Goal: Check status: Check status

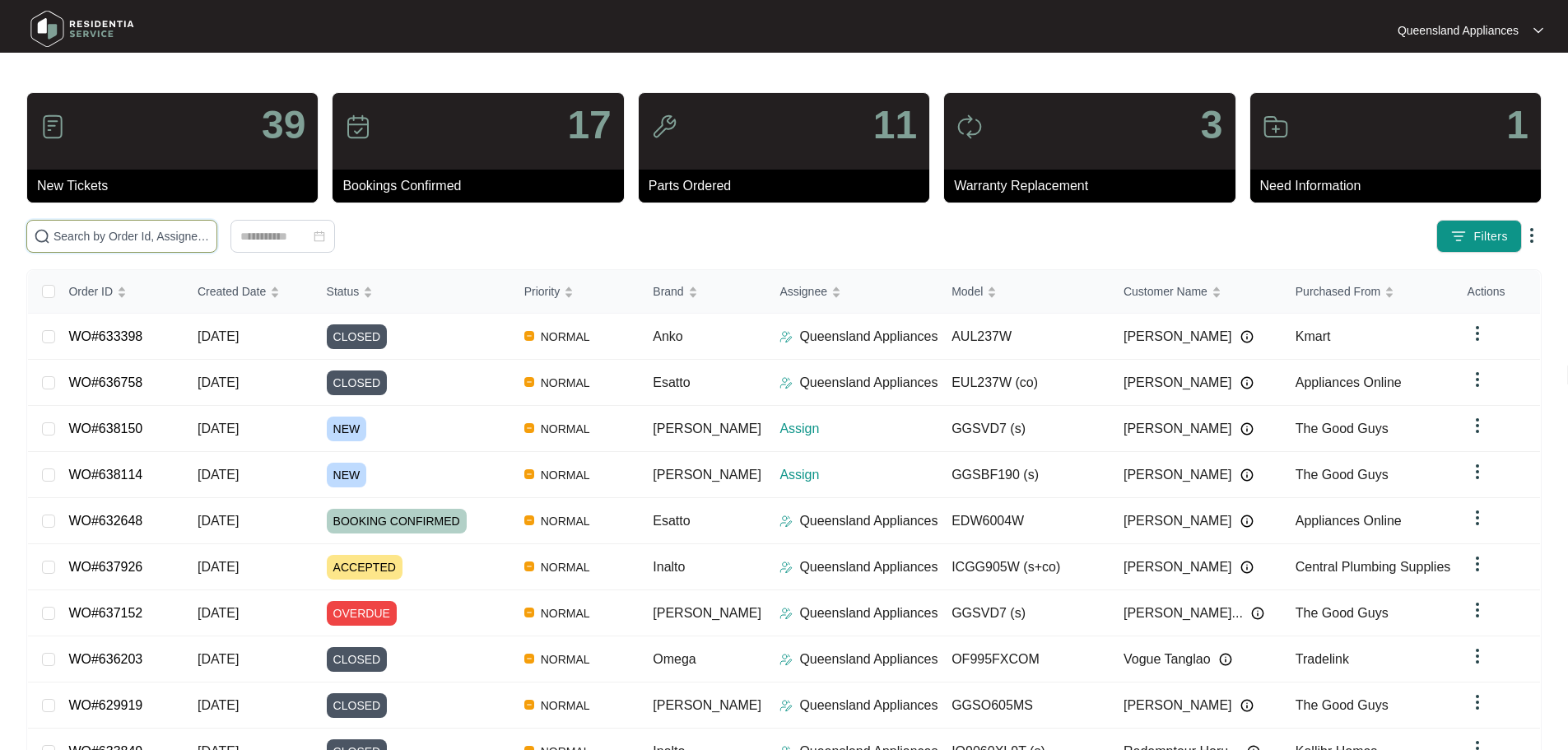
click at [210, 237] on input "text" at bounding box center [131, 236] width 156 height 18
paste input "638114"
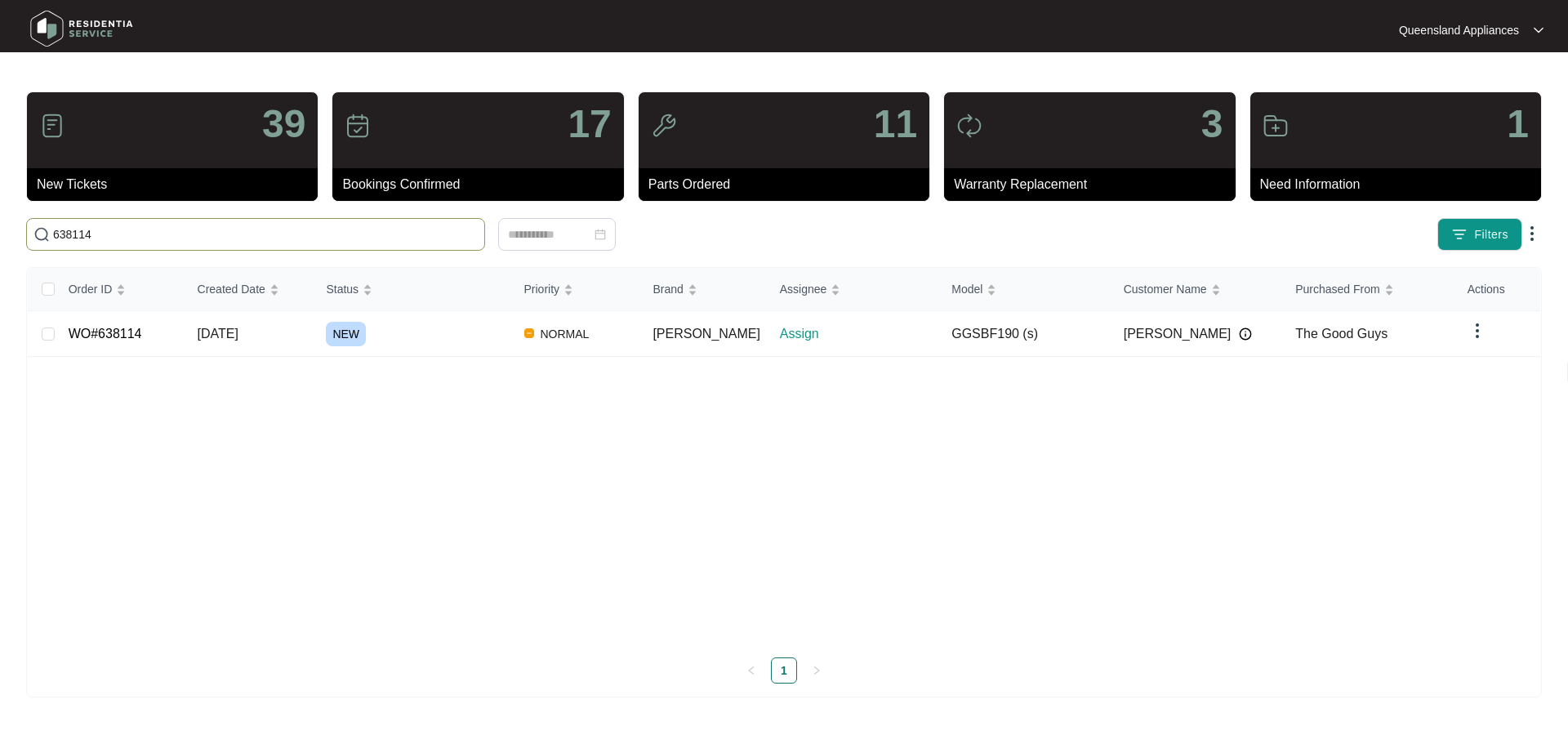
type input "638114"
click at [238, 329] on span "[DATE]" at bounding box center [218, 334] width 41 height 14
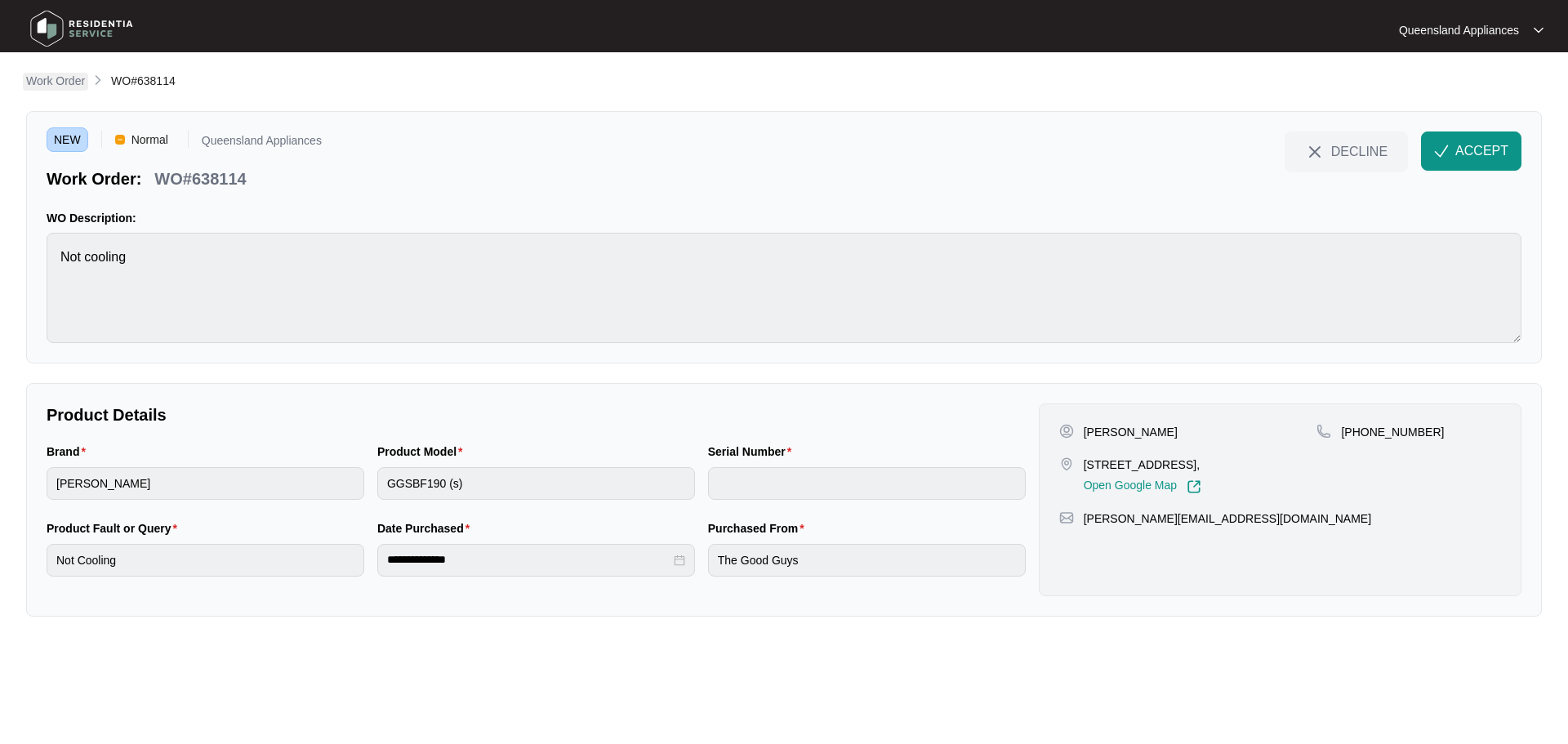
click at [66, 76] on p "Work Order" at bounding box center [55, 81] width 59 height 17
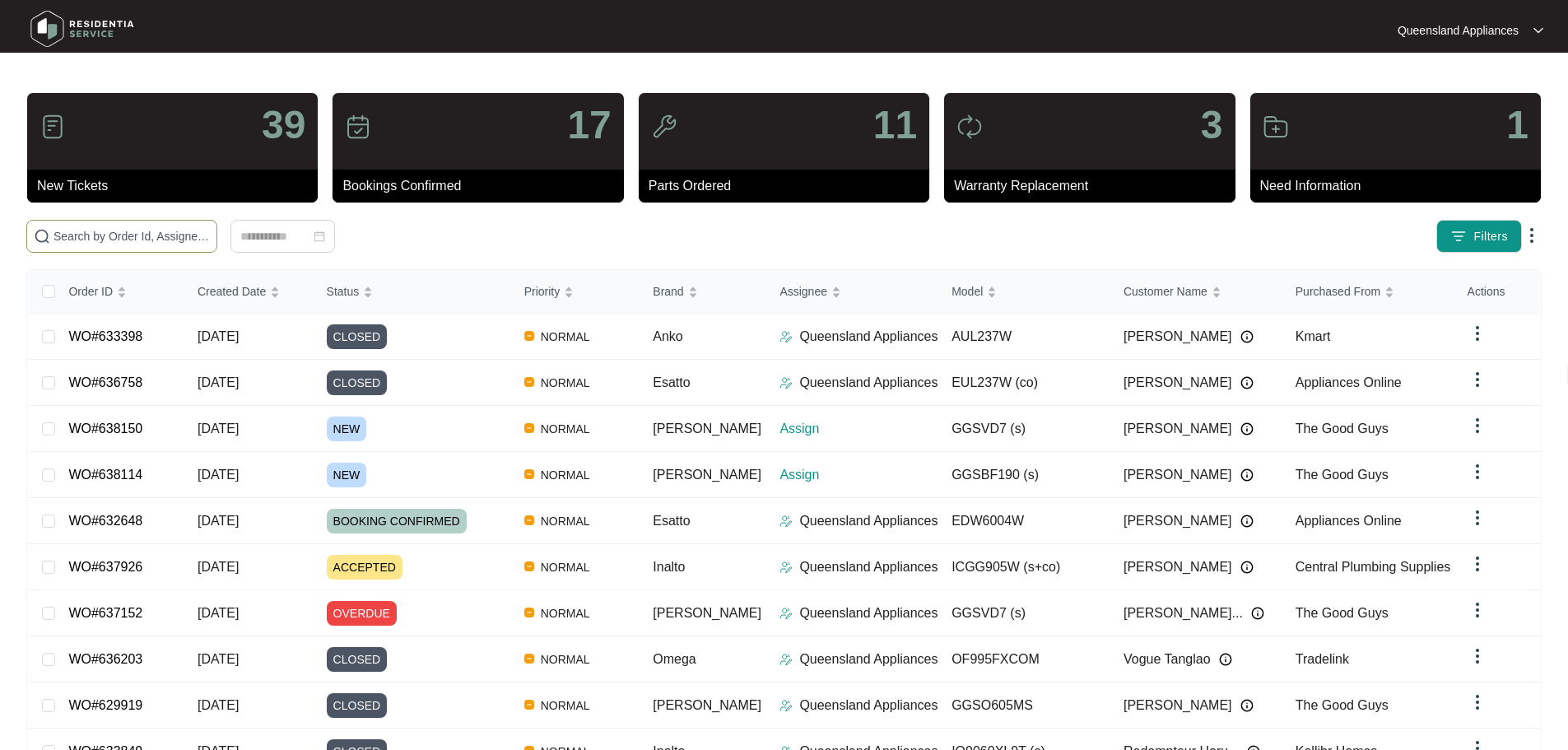
click at [109, 246] on span at bounding box center [122, 235] width 191 height 33
paste input "638150"
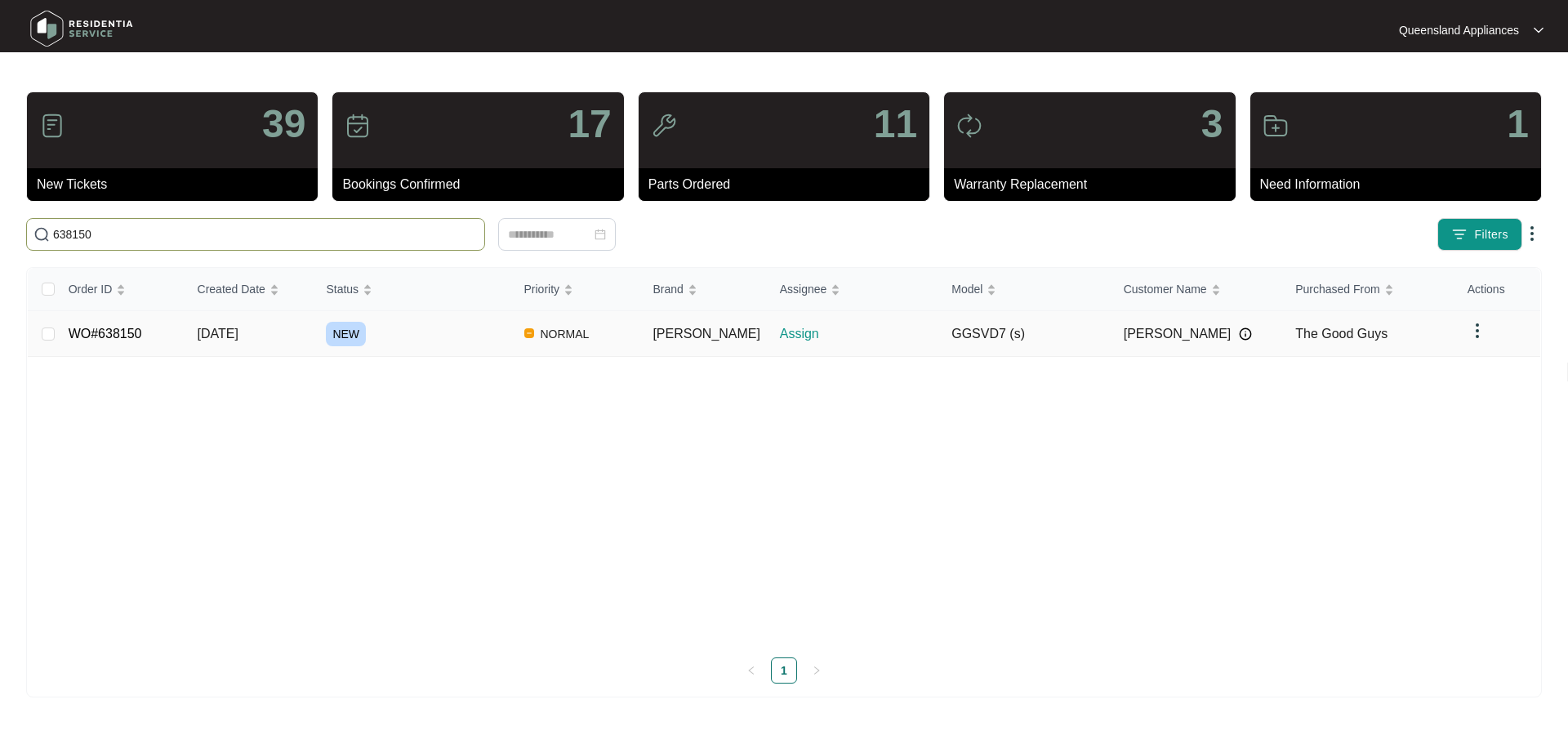
type input "638150"
click at [185, 337] on td "WO#638150" at bounding box center [120, 334] width 129 height 46
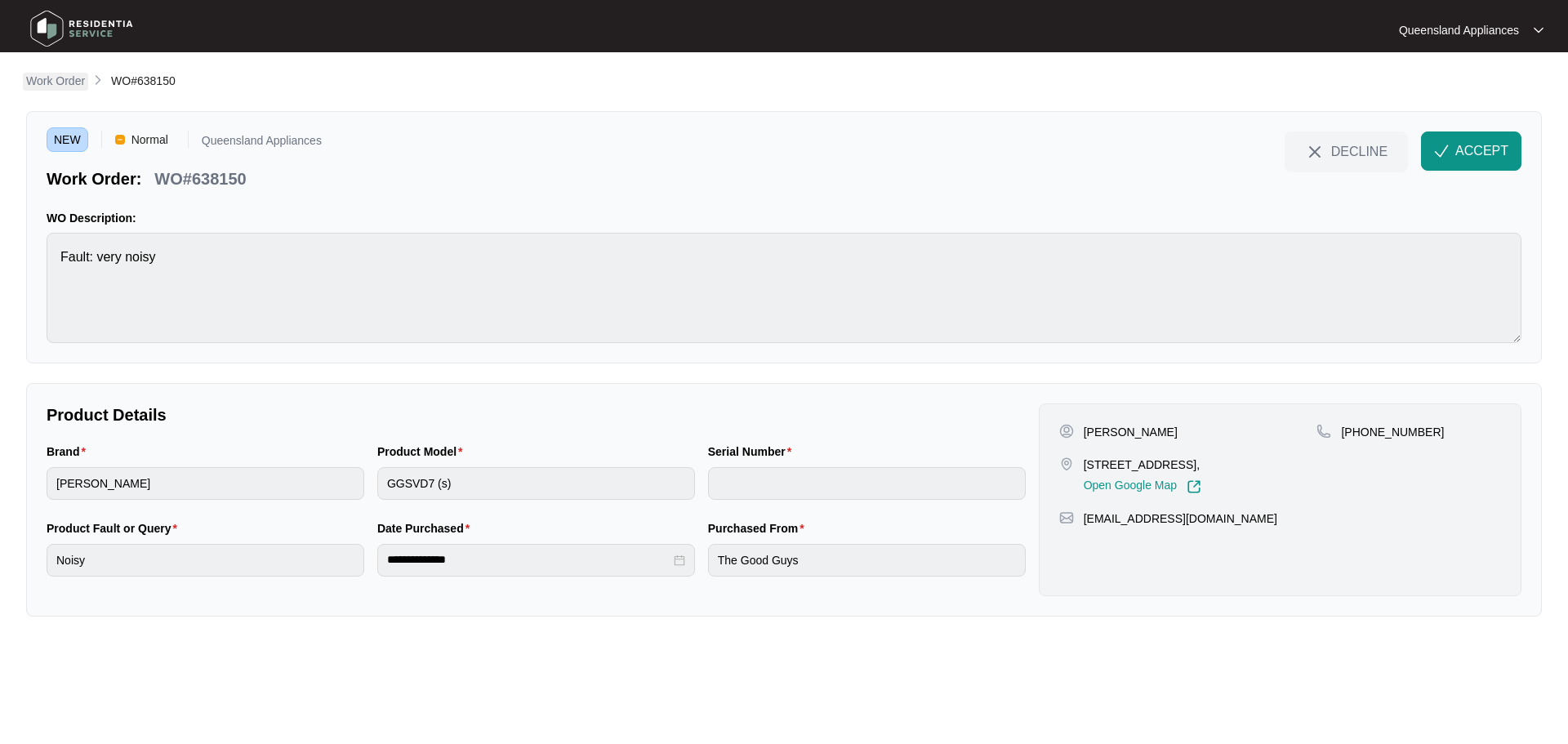
click at [63, 79] on p "Work Order" at bounding box center [55, 81] width 59 height 17
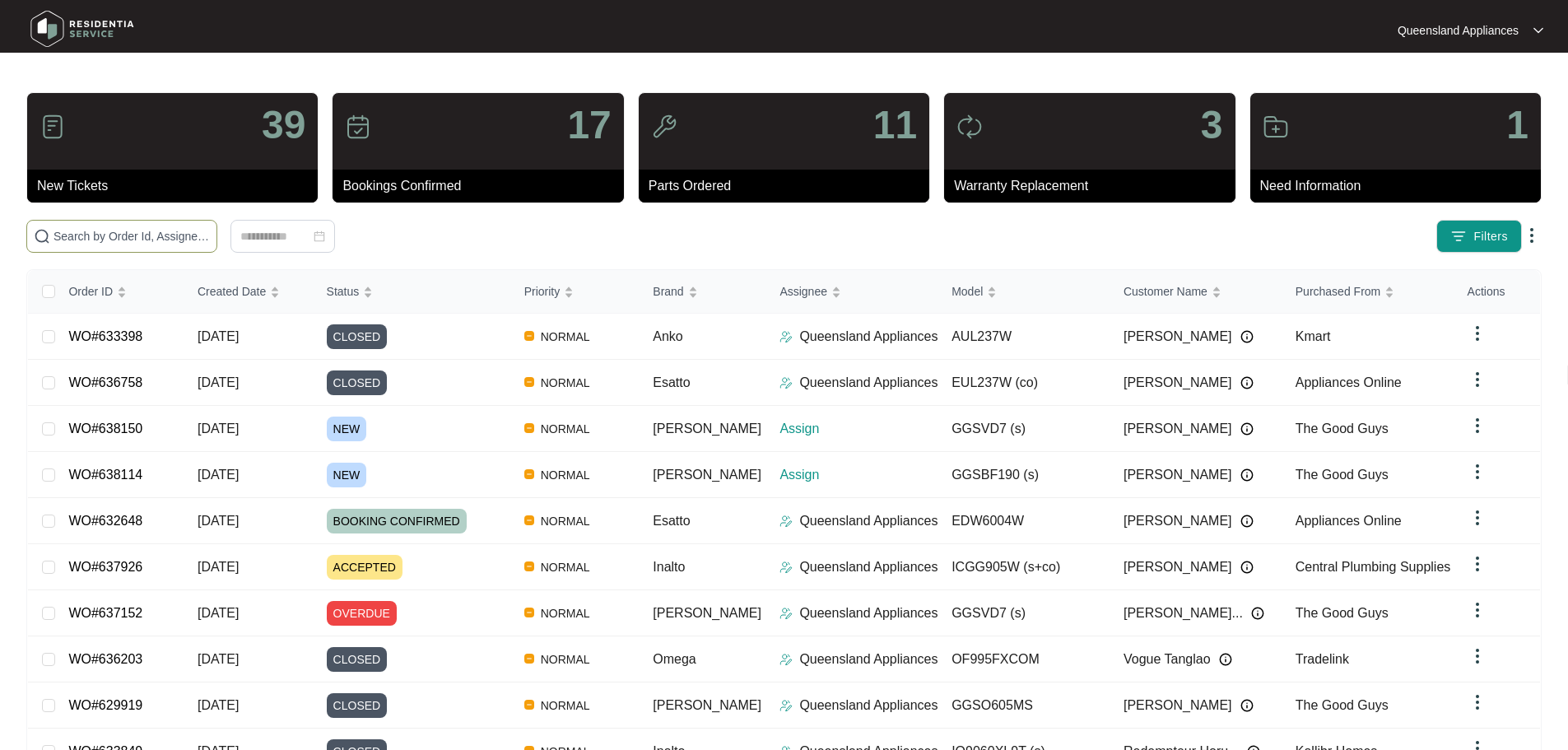
click at [210, 228] on input "text" at bounding box center [131, 236] width 156 height 18
paste input "637152"
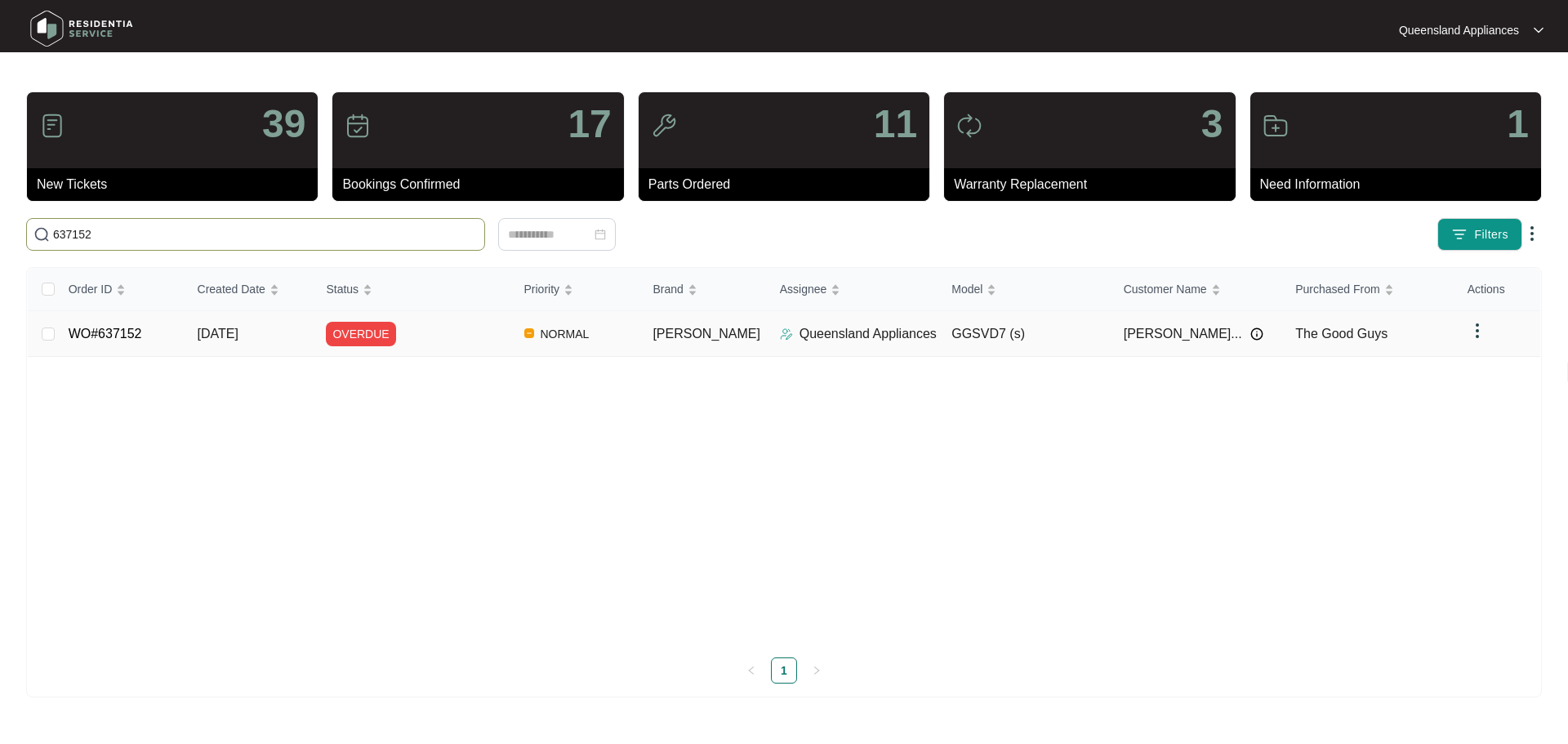
type input "637152"
click at [468, 343] on div "OVERDUE" at bounding box center [418, 334] width 185 height 25
